Goal: Transaction & Acquisition: Download file/media

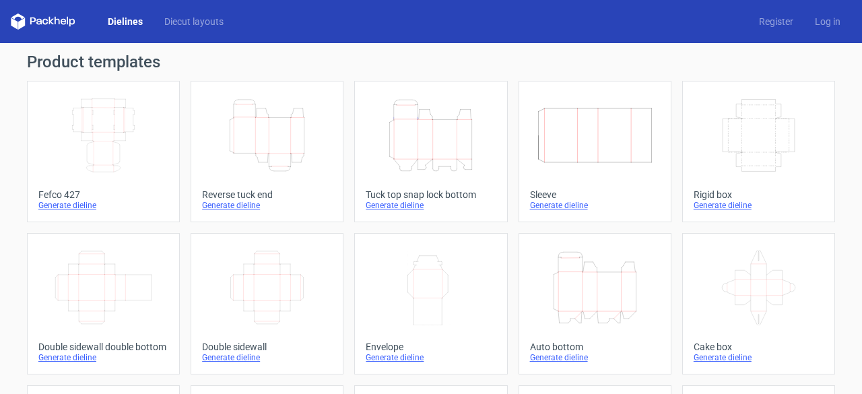
click at [269, 197] on div "Reverse tuck end" at bounding box center [267, 194] width 130 height 11
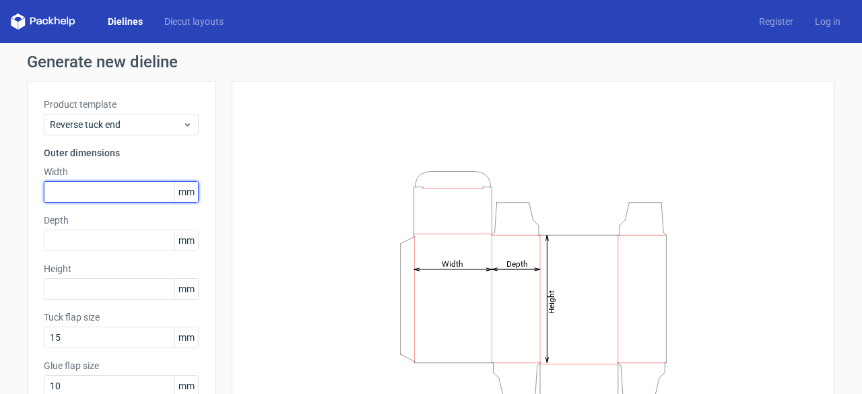
click at [120, 196] on input "text" at bounding box center [121, 192] width 155 height 22
type input "21"
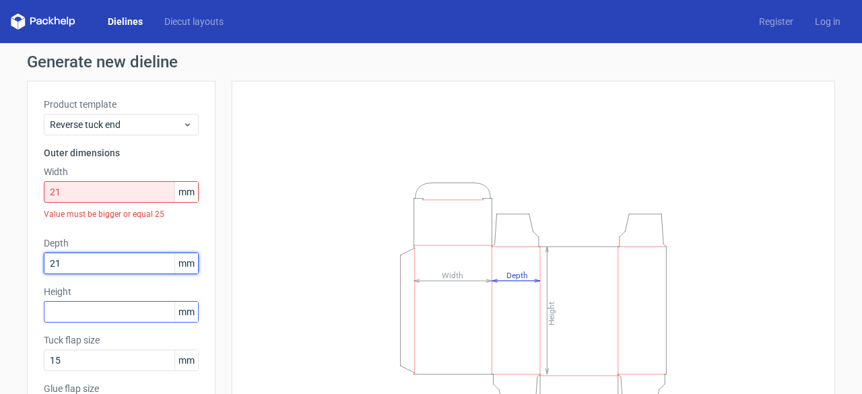
type input "21"
click at [126, 310] on div "Height mm" at bounding box center [121, 304] width 155 height 38
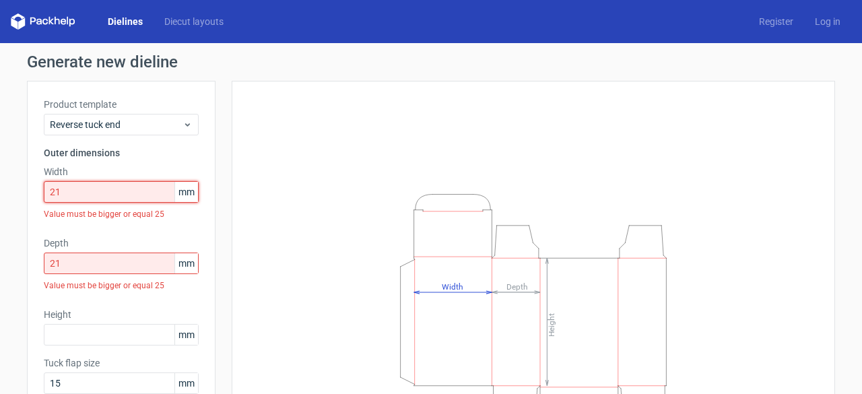
click at [85, 191] on input "21" at bounding box center [121, 192] width 155 height 22
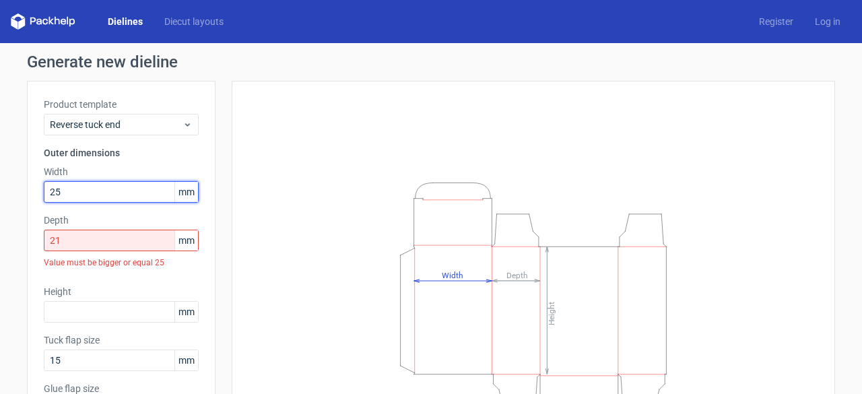
type input "25"
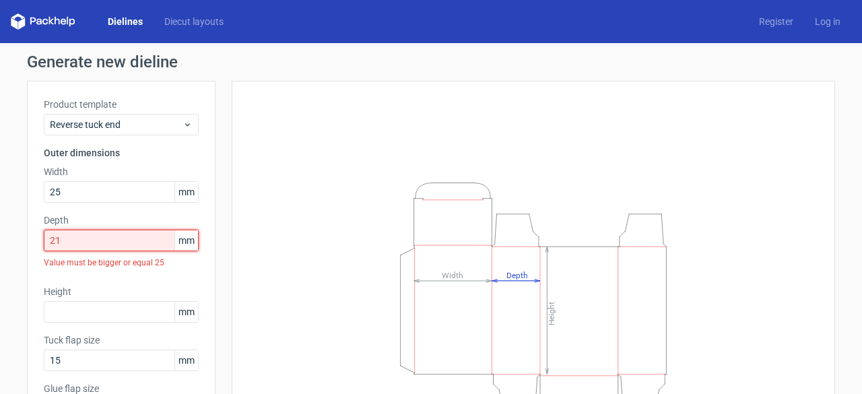
click at [97, 245] on input "21" at bounding box center [121, 241] width 155 height 22
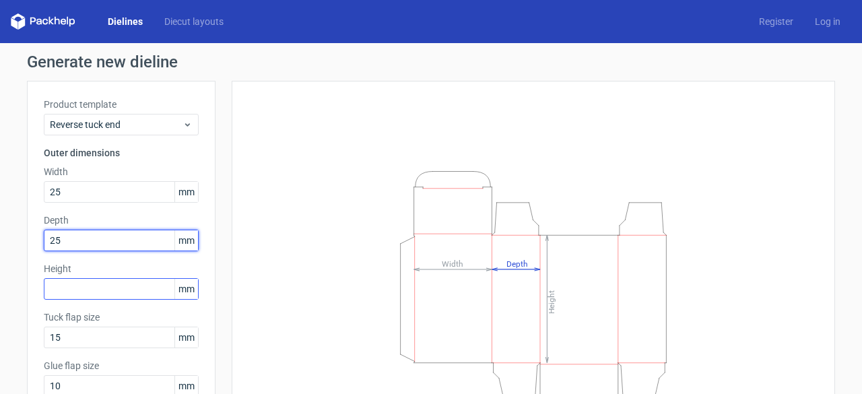
type input "25"
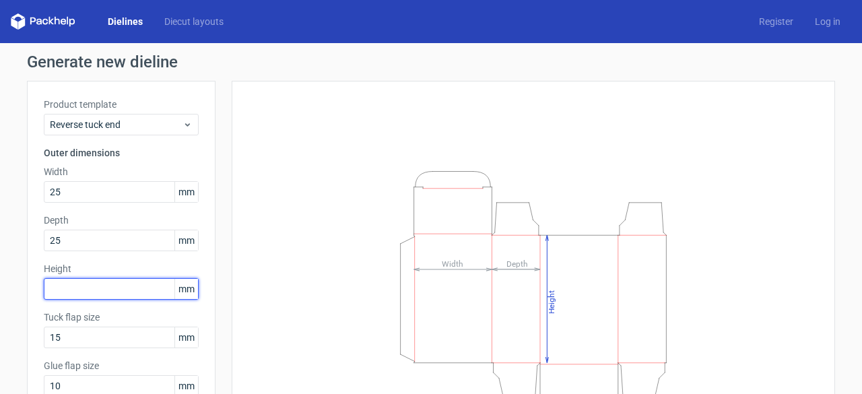
click at [106, 290] on input "text" at bounding box center [121, 289] width 155 height 22
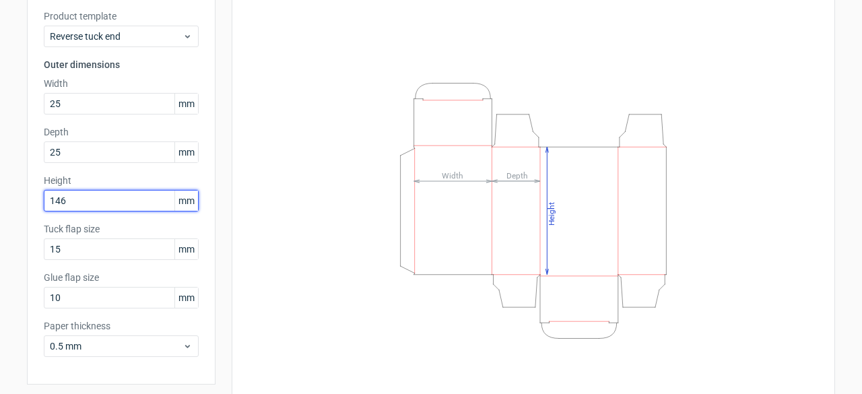
scroll to position [132, 0]
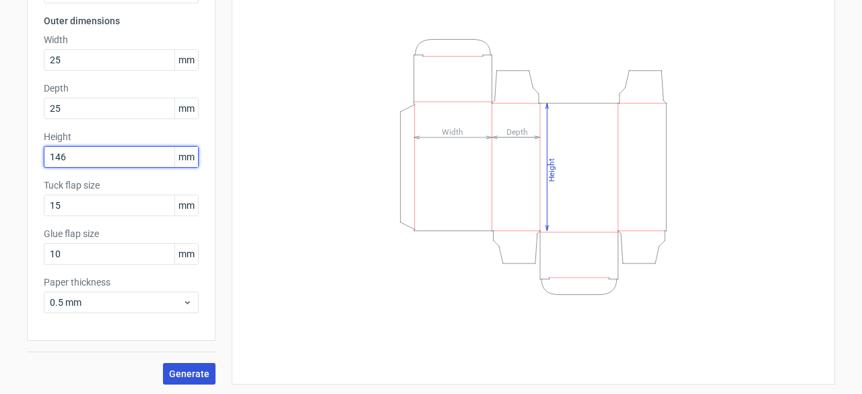
type input "146"
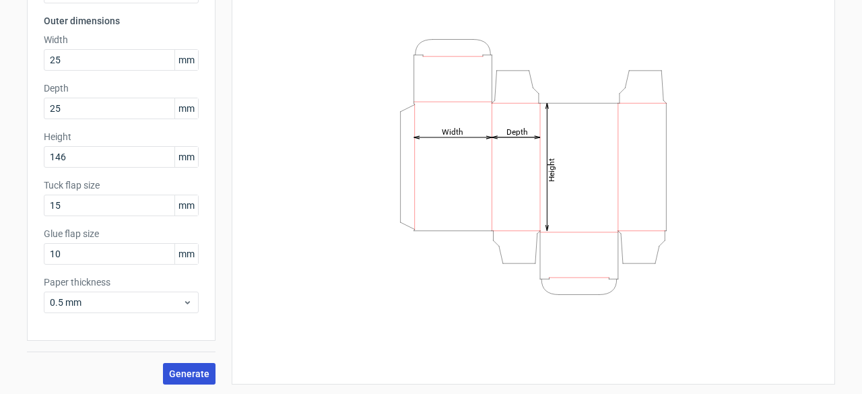
click at [196, 371] on span "Generate" at bounding box center [189, 373] width 40 height 9
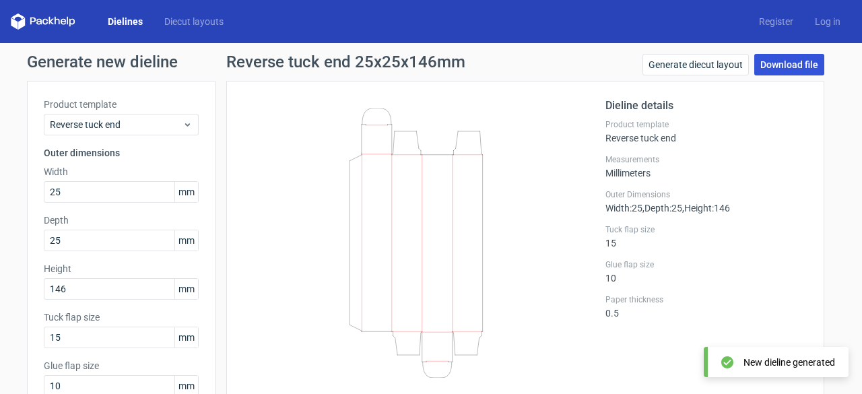
click at [790, 61] on link "Download file" at bounding box center [790, 65] width 70 height 22
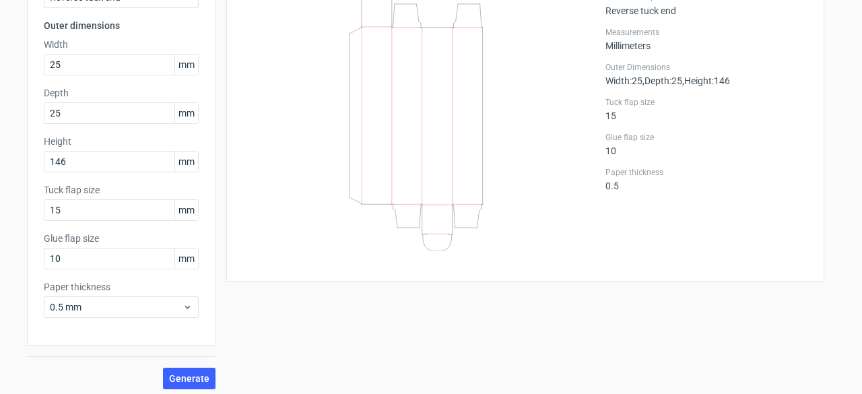
scroll to position [132, 0]
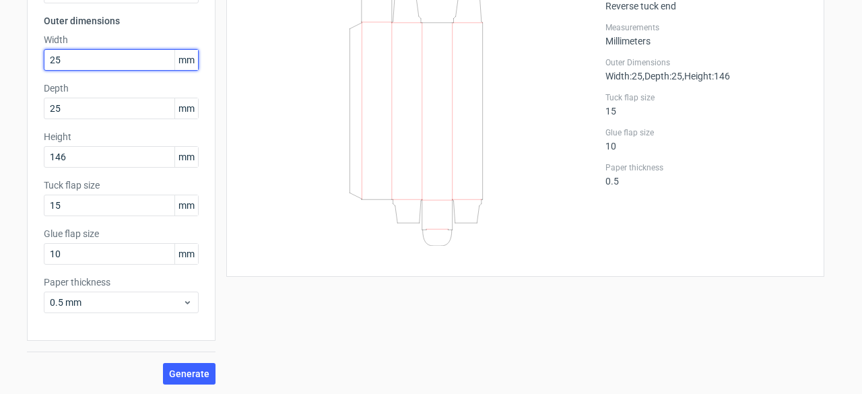
drag, startPoint x: 89, startPoint y: 59, endPoint x: 33, endPoint y: 57, distance: 56.0
click at [33, 57] on div "Product template Reverse tuck end Outer dimensions Width 25 mm Depth 25 mm Heig…" at bounding box center [121, 145] width 189 height 392
type input "27"
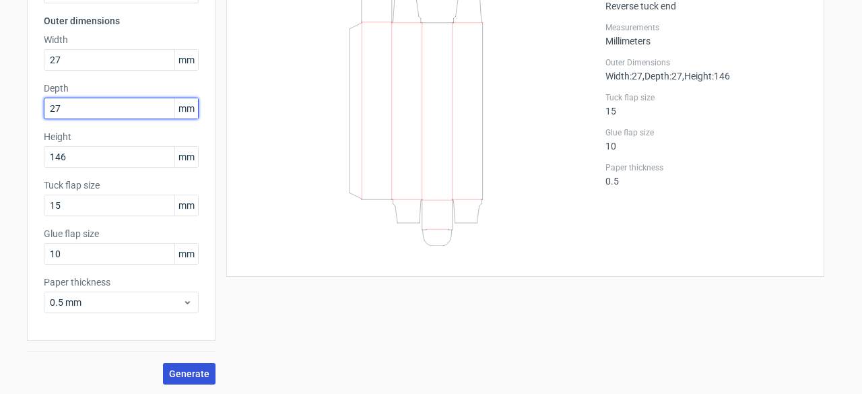
type input "27"
click at [181, 370] on span "Generate" at bounding box center [189, 373] width 40 height 9
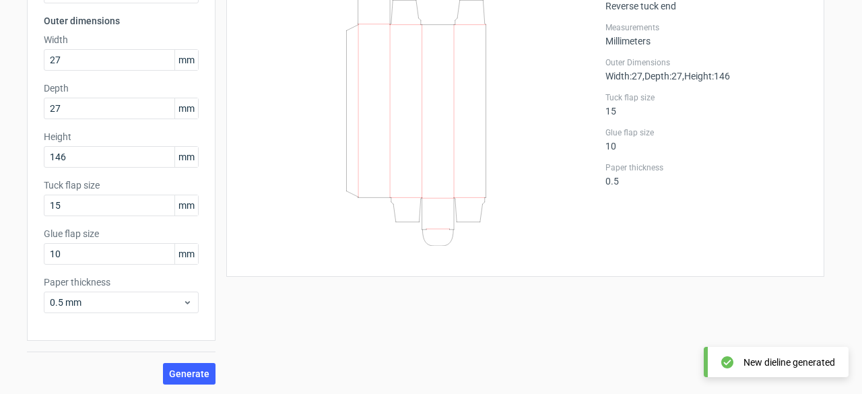
scroll to position [0, 0]
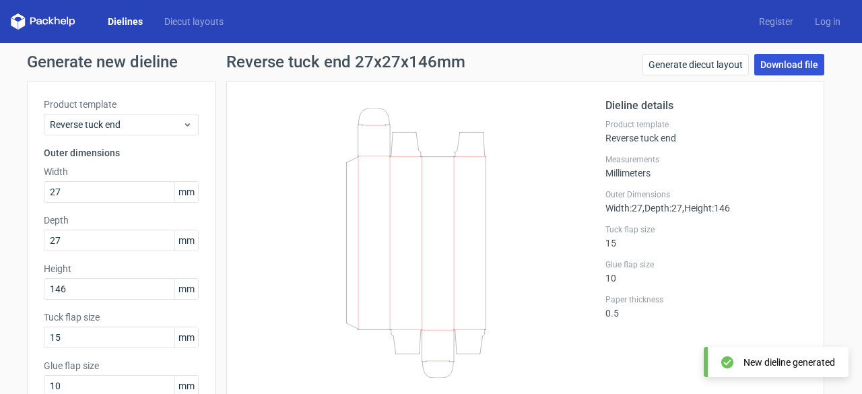
click at [792, 61] on link "Download file" at bounding box center [790, 65] width 70 height 22
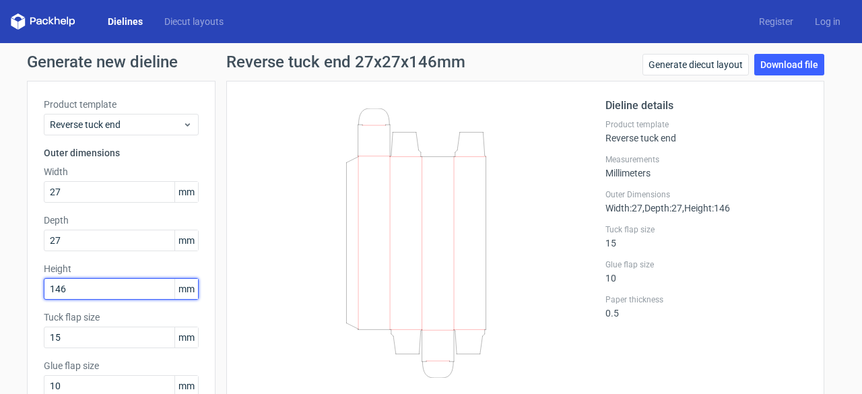
click at [100, 281] on input "146" at bounding box center [121, 289] width 155 height 22
type input "148"
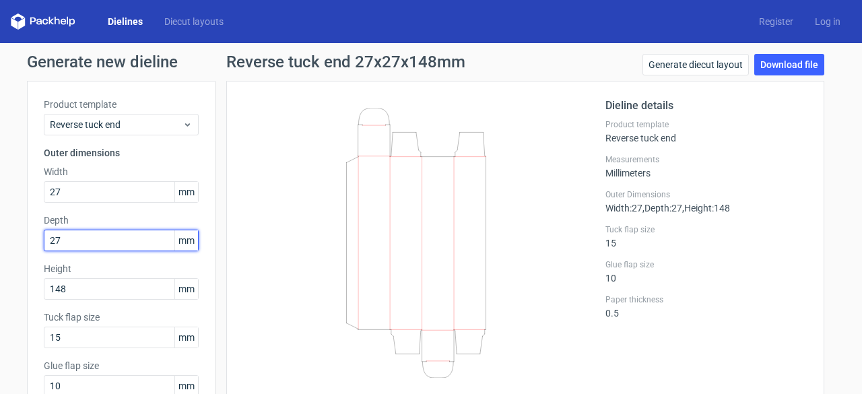
click at [86, 240] on input "27" at bounding box center [121, 241] width 155 height 22
type input "25"
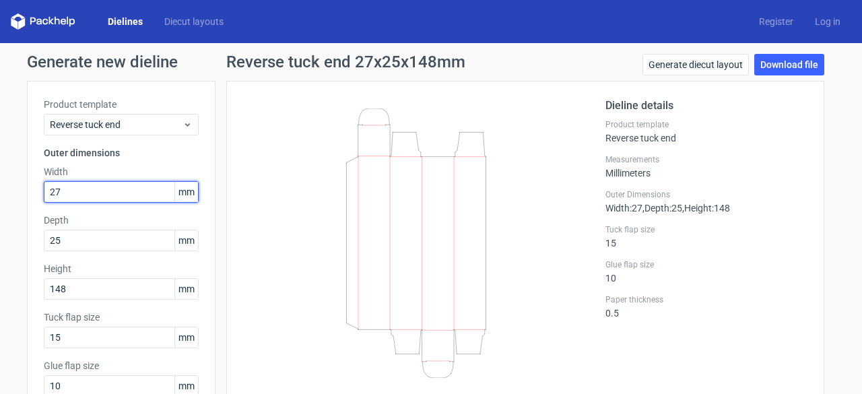
click at [71, 192] on input "27" at bounding box center [121, 192] width 155 height 22
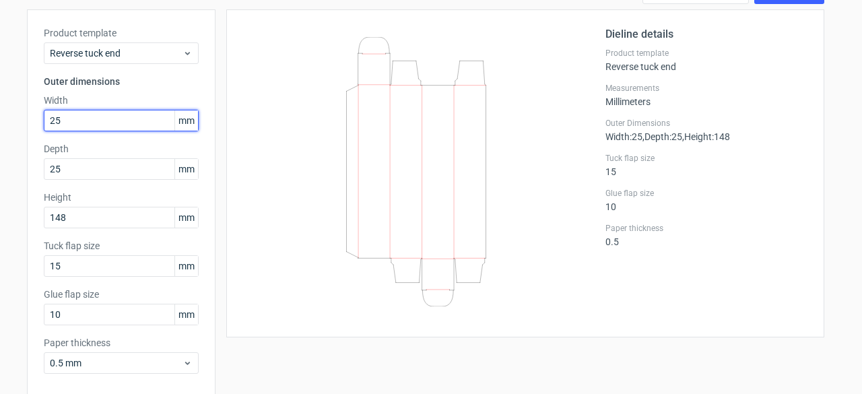
scroll to position [132, 0]
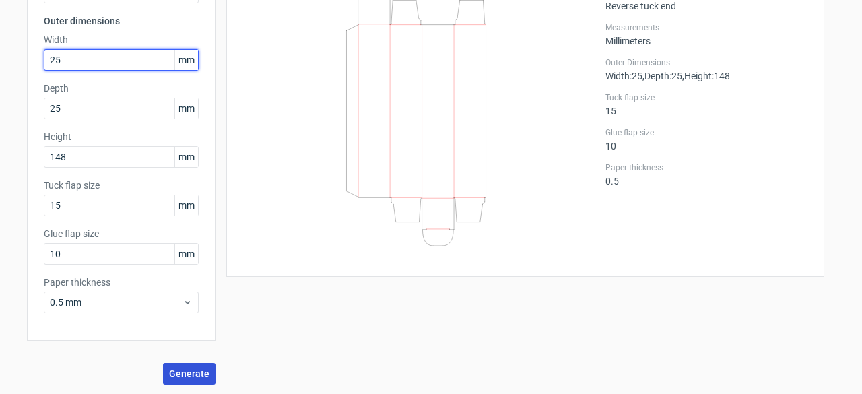
type input "25"
click at [181, 371] on span "Generate" at bounding box center [189, 373] width 40 height 9
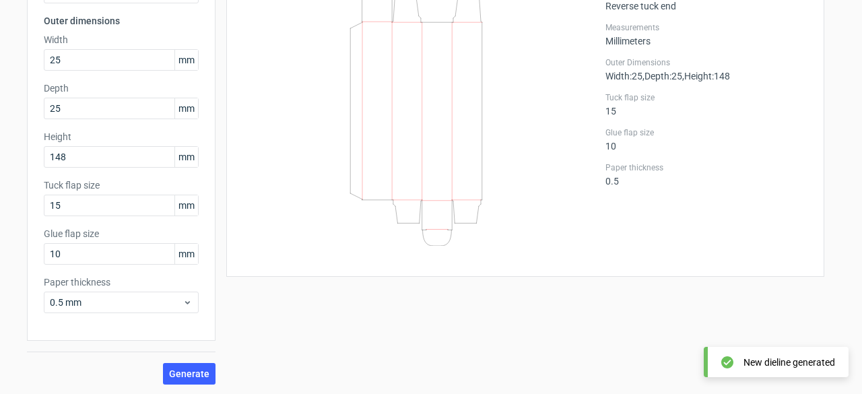
scroll to position [0, 0]
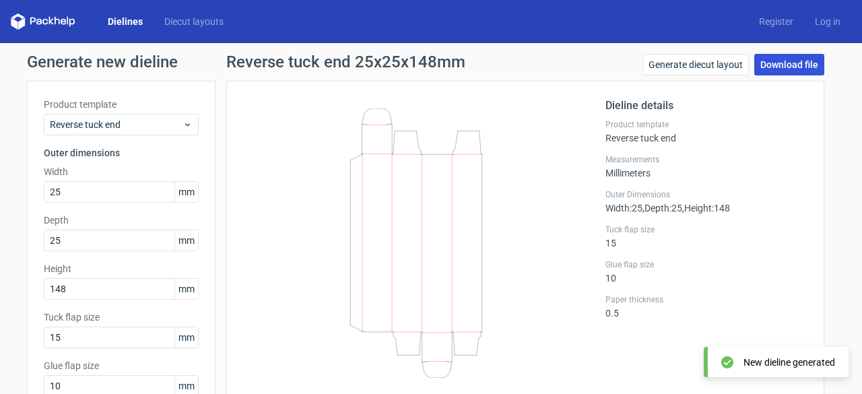
click at [796, 57] on link "Download file" at bounding box center [790, 65] width 70 height 22
